Goal: Information Seeking & Learning: Find specific fact

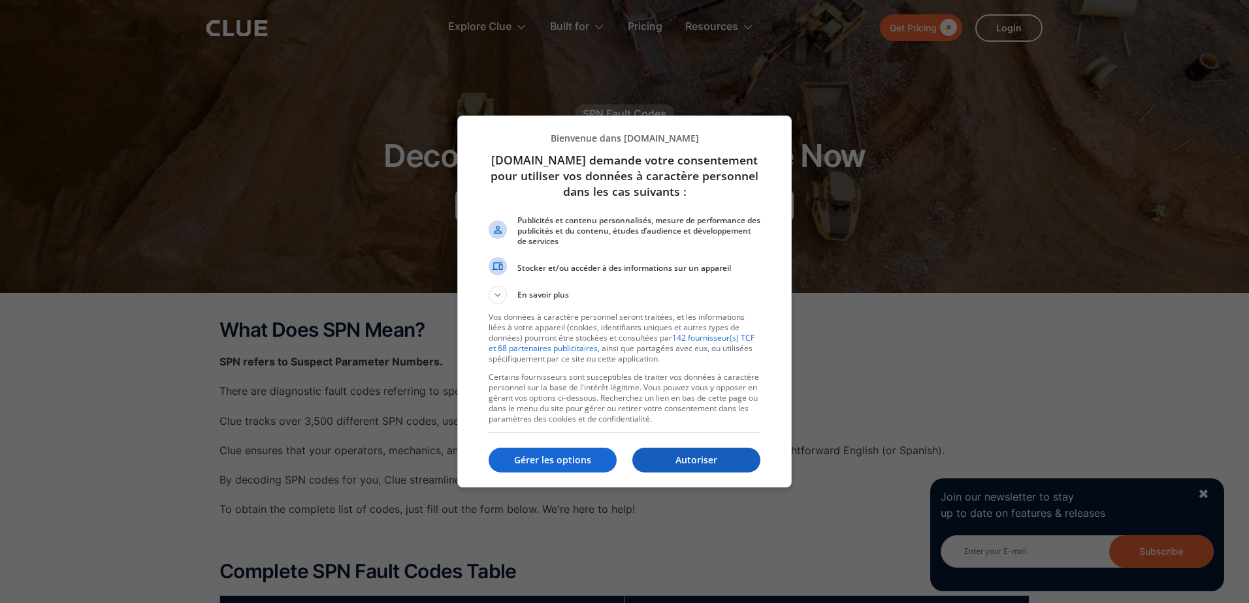
click at [737, 463] on p "Autoriser" at bounding box center [696, 460] width 128 height 13
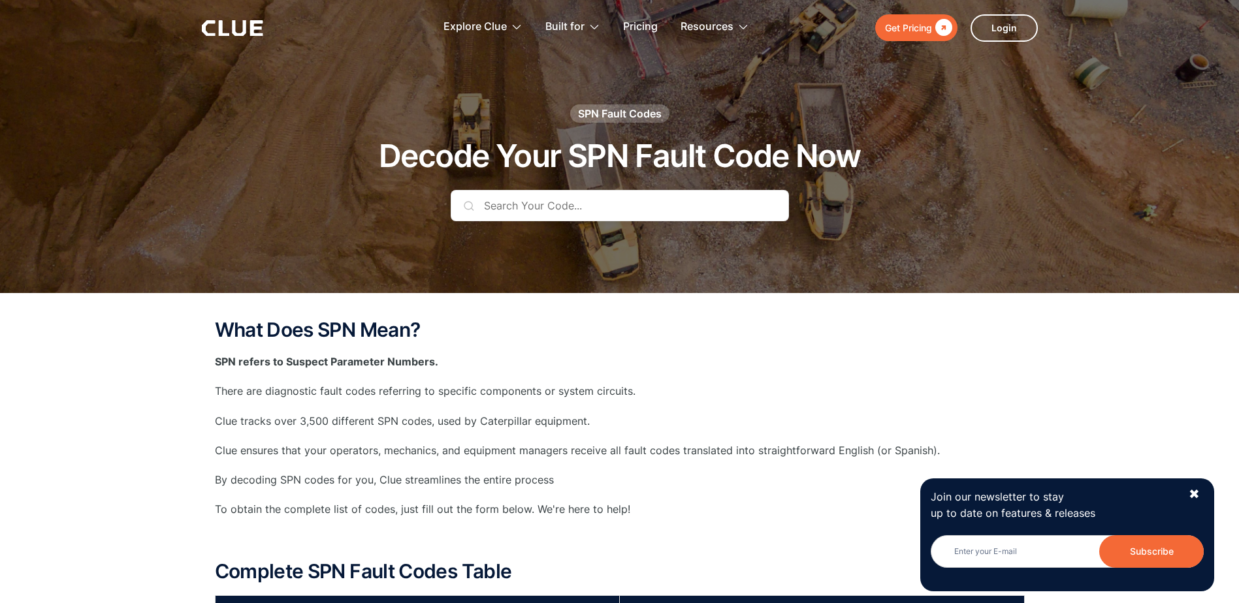
click at [608, 207] on input "text" at bounding box center [620, 205] width 338 height 31
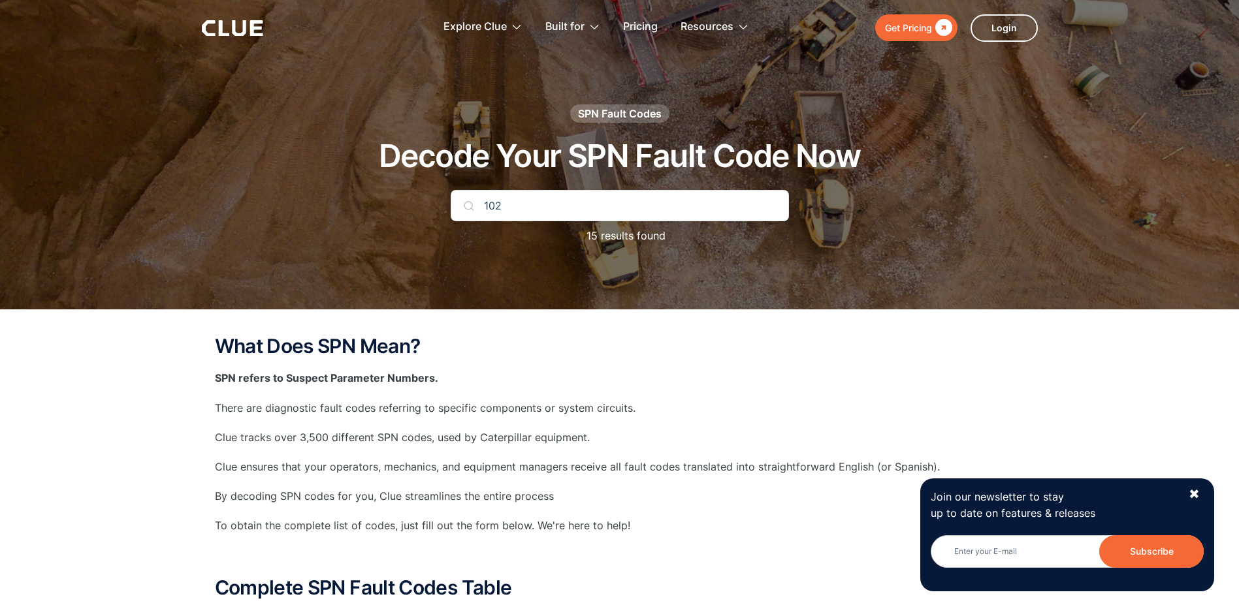
click at [591, 214] on input "102" at bounding box center [620, 205] width 338 height 31
type input "1"
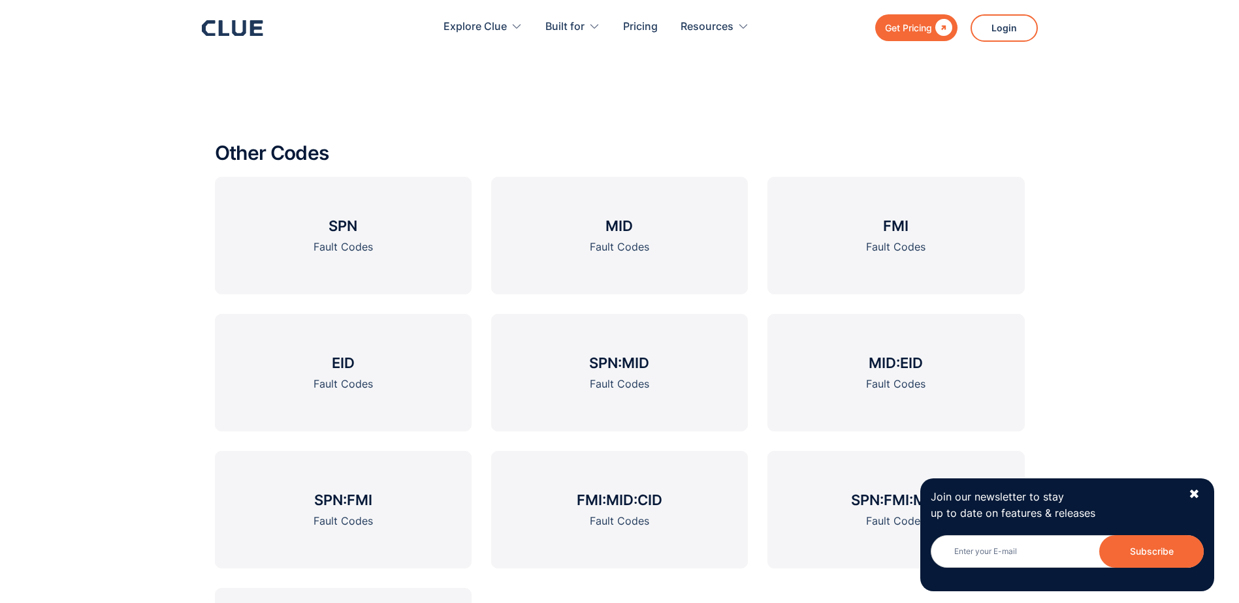
scroll to position [1763, 0]
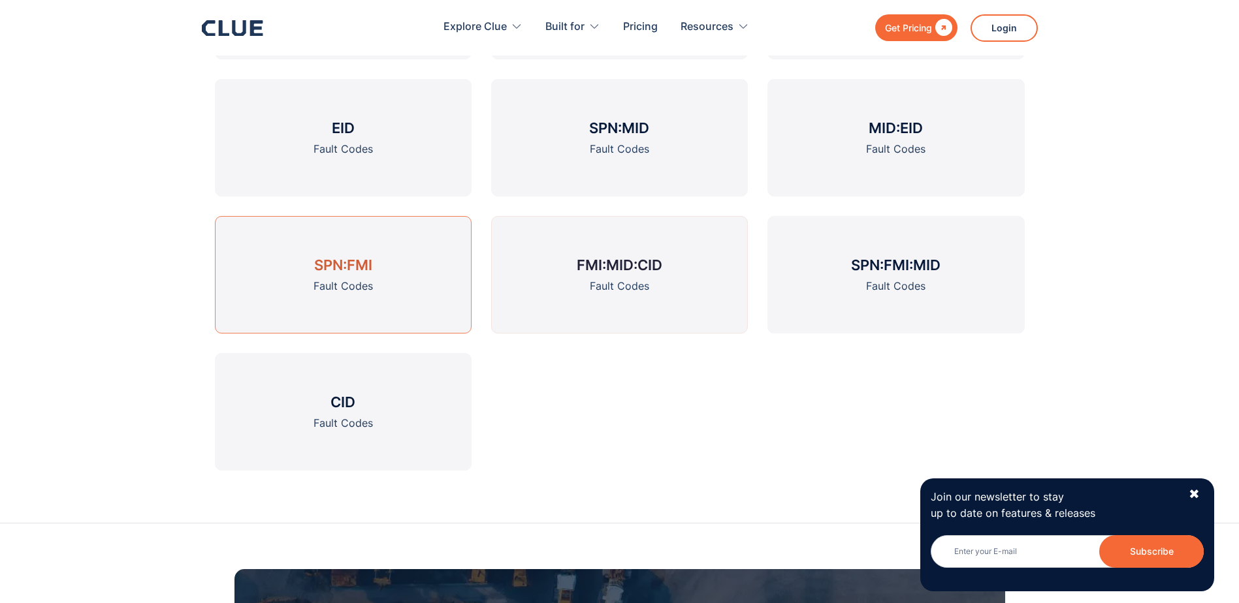
click at [411, 280] on link "SPN:FMI Fault Codes" at bounding box center [343, 275] width 257 height 118
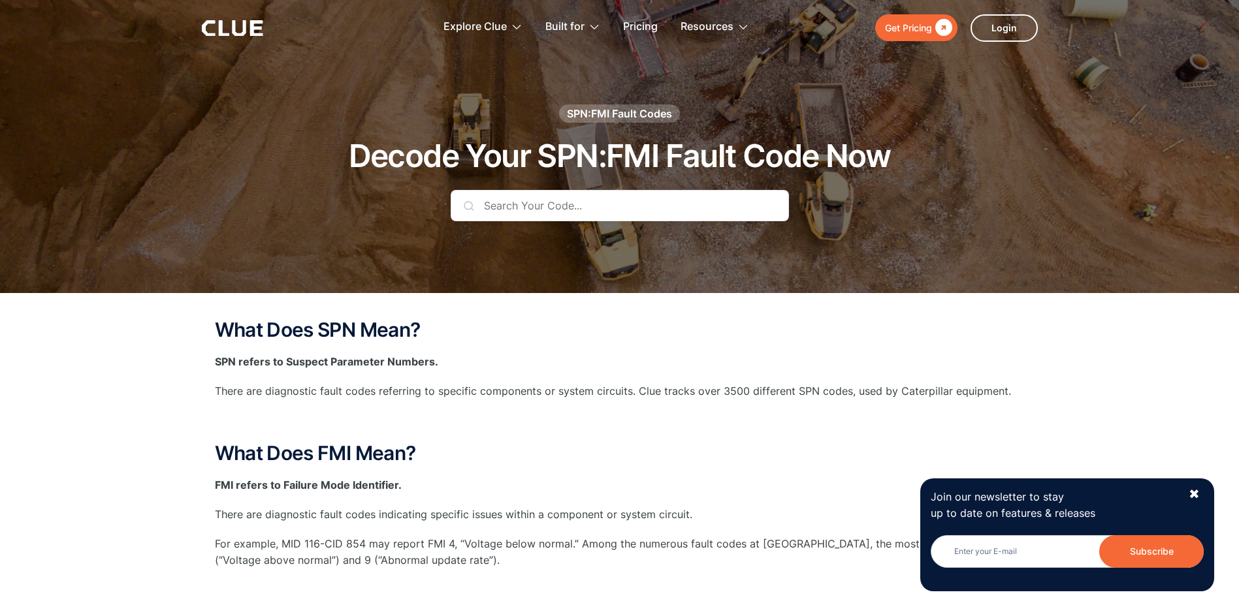
click at [522, 212] on input "text" at bounding box center [620, 205] width 338 height 31
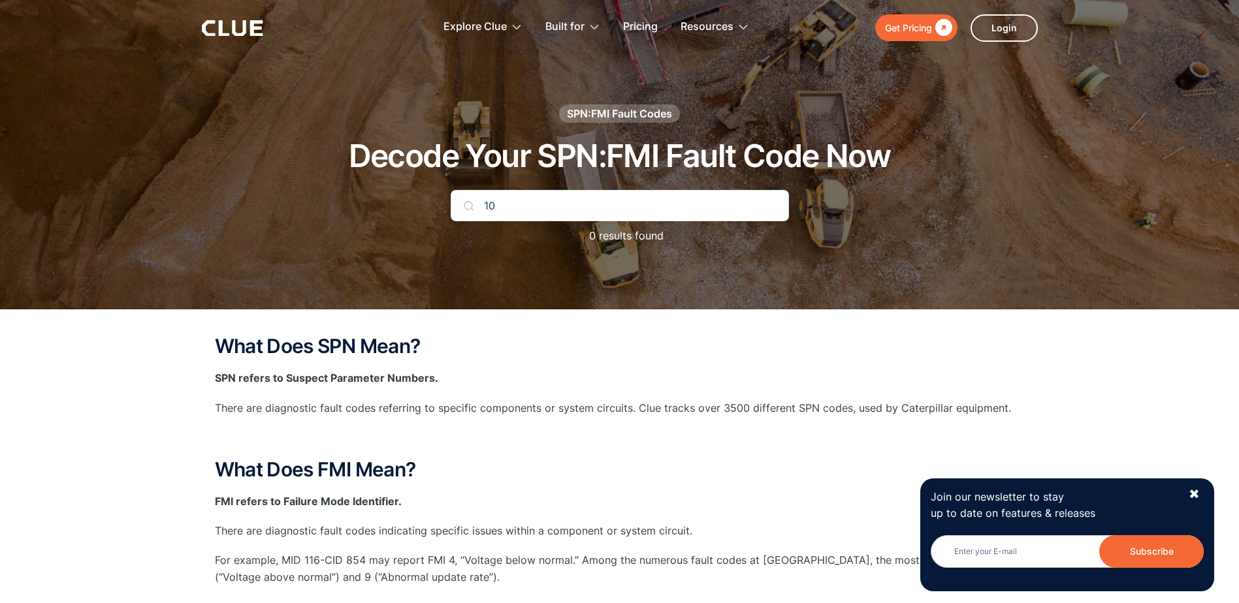
type input "1"
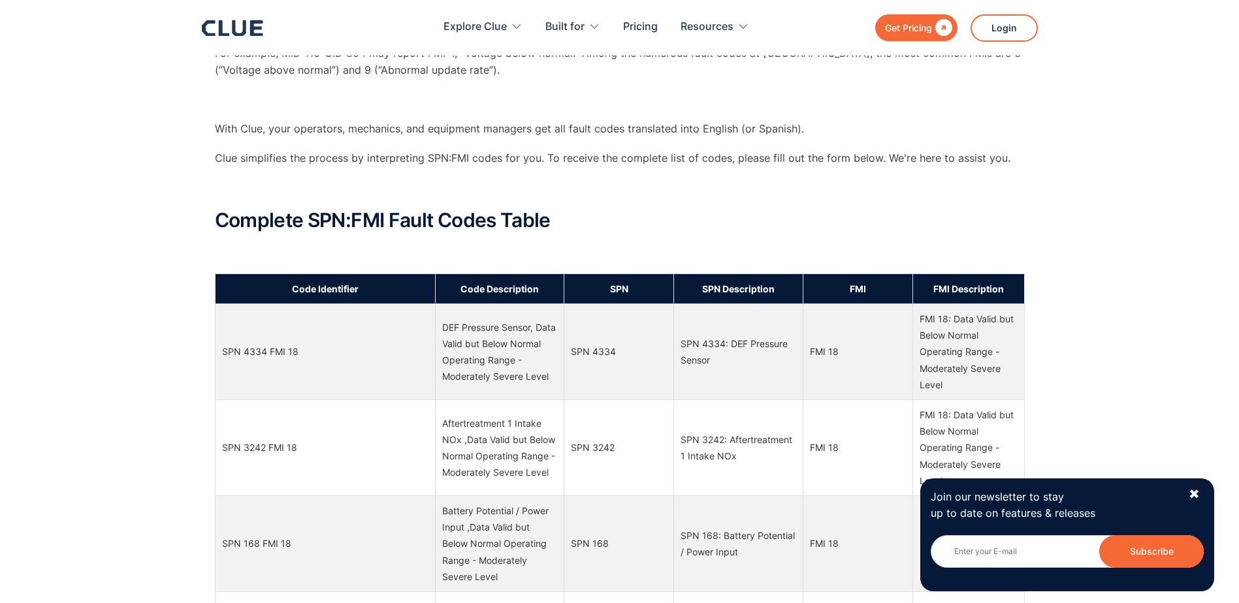
scroll to position [522, 0]
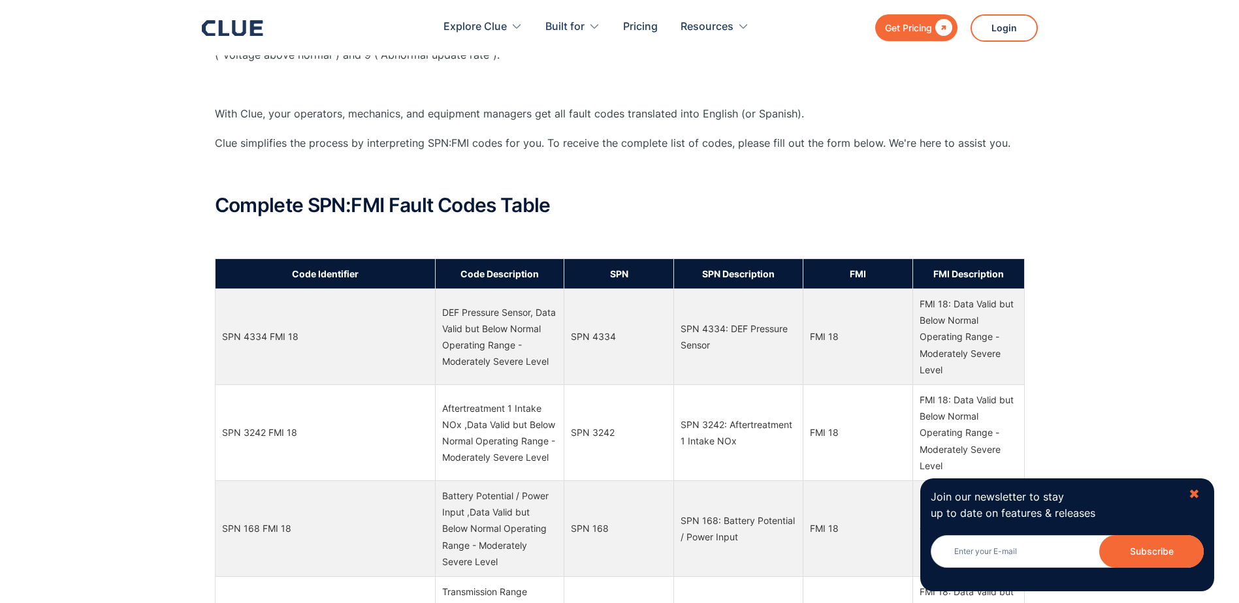
type input "18"
click at [1198, 492] on div "✖" at bounding box center [1194, 495] width 11 height 16
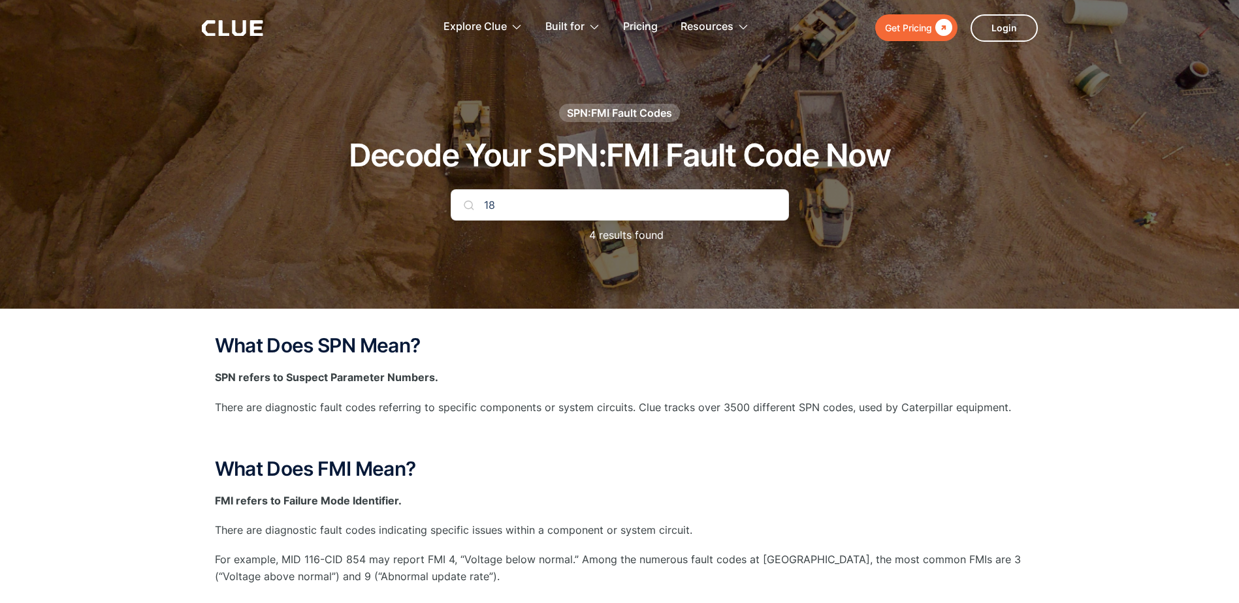
scroll to position [0, 0]
